Goal: Information Seeking & Learning: Learn about a topic

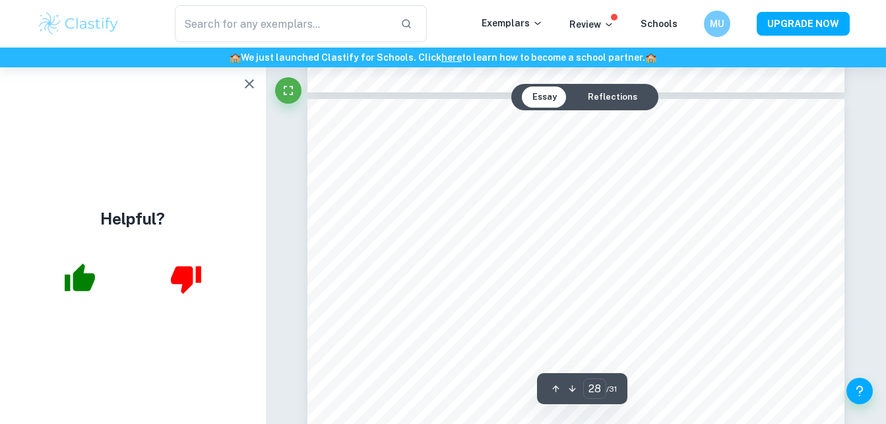
scroll to position [19449, 0]
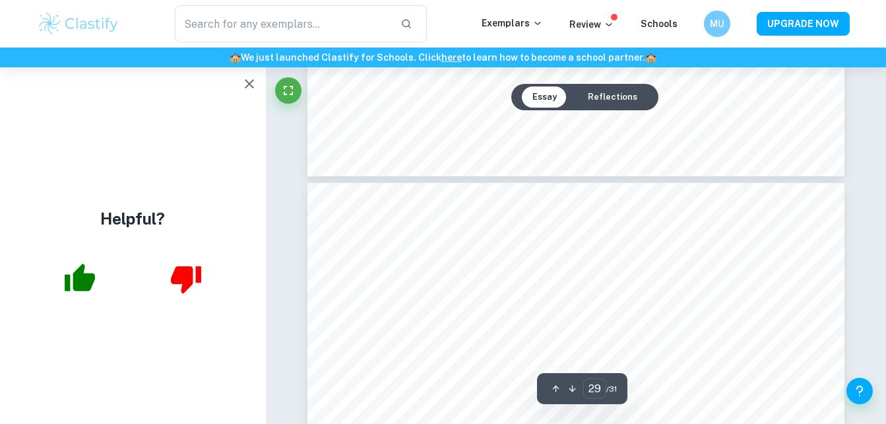
type input "30"
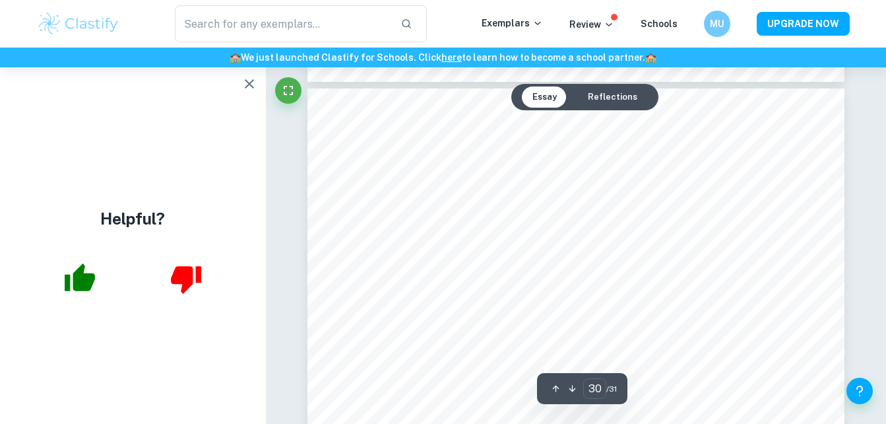
scroll to position [20873, 0]
